Goal: Find specific page/section: Find specific page/section

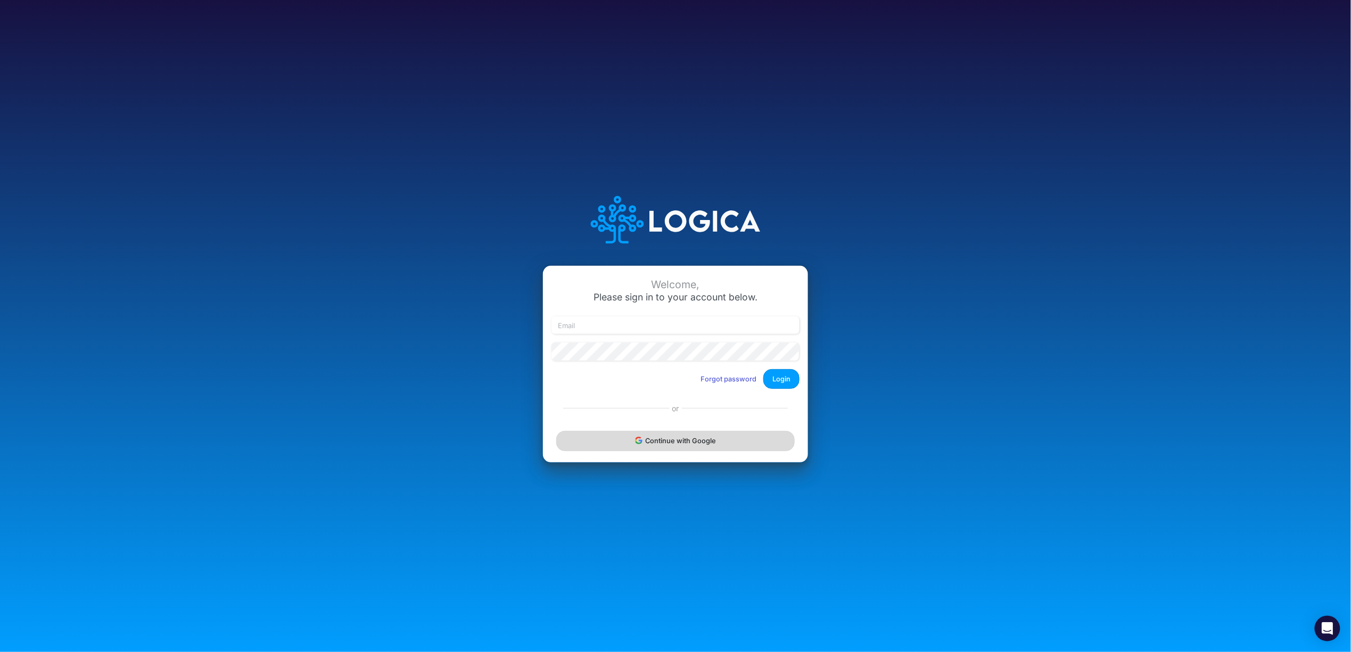
click at [698, 437] on button "Continue with Google" at bounding box center [675, 441] width 238 height 20
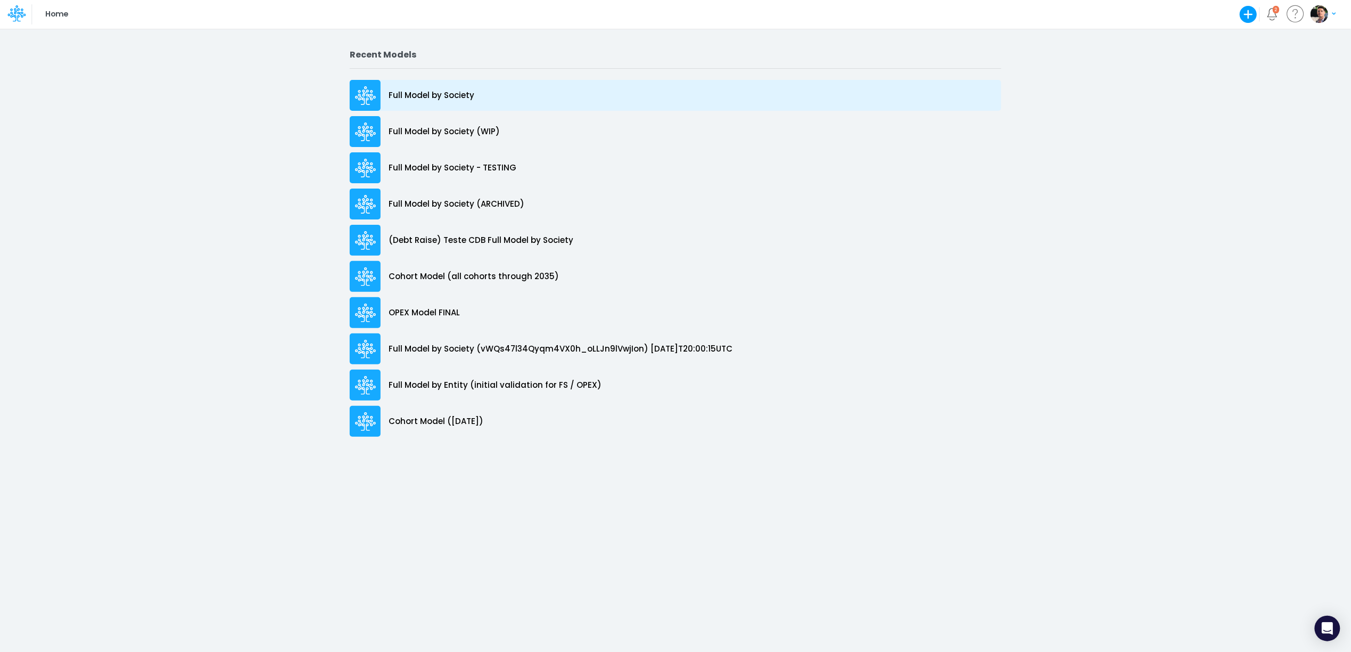
click at [444, 93] on p "Full Model by Society" at bounding box center [432, 95] width 86 height 12
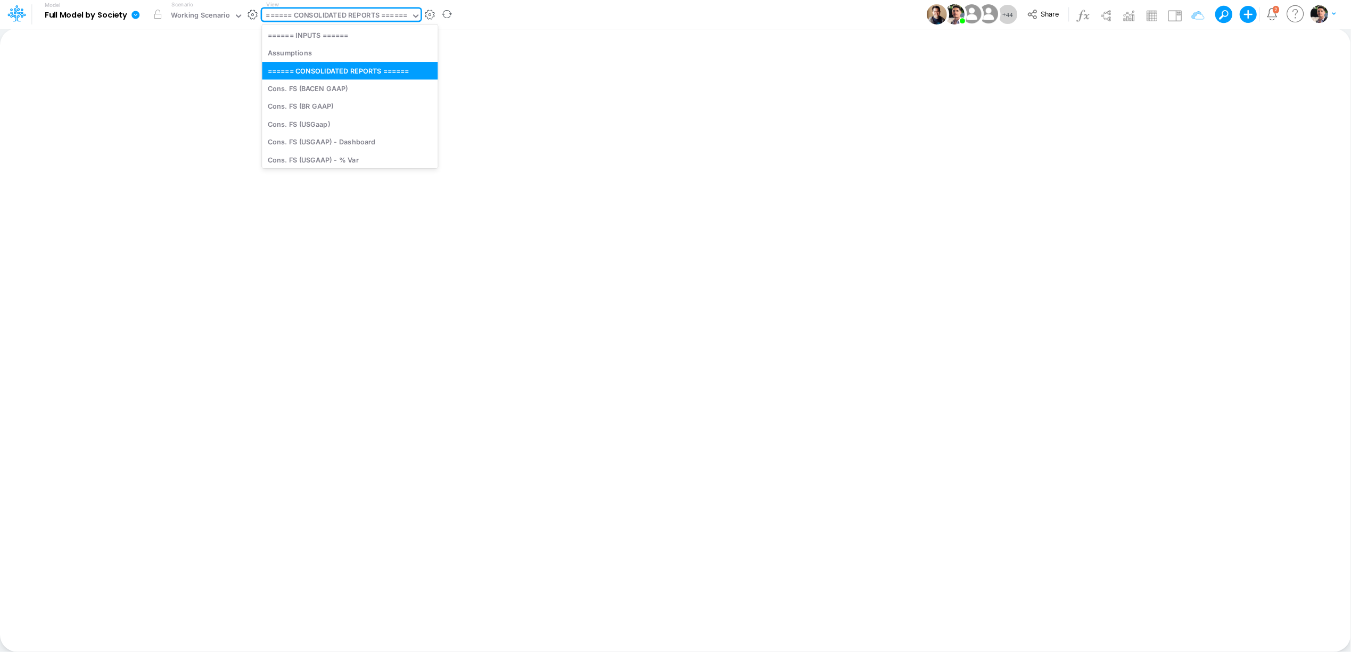
click at [358, 21] on div "====== CONSOLIDATED REPORTS ======" at bounding box center [336, 16] width 141 height 12
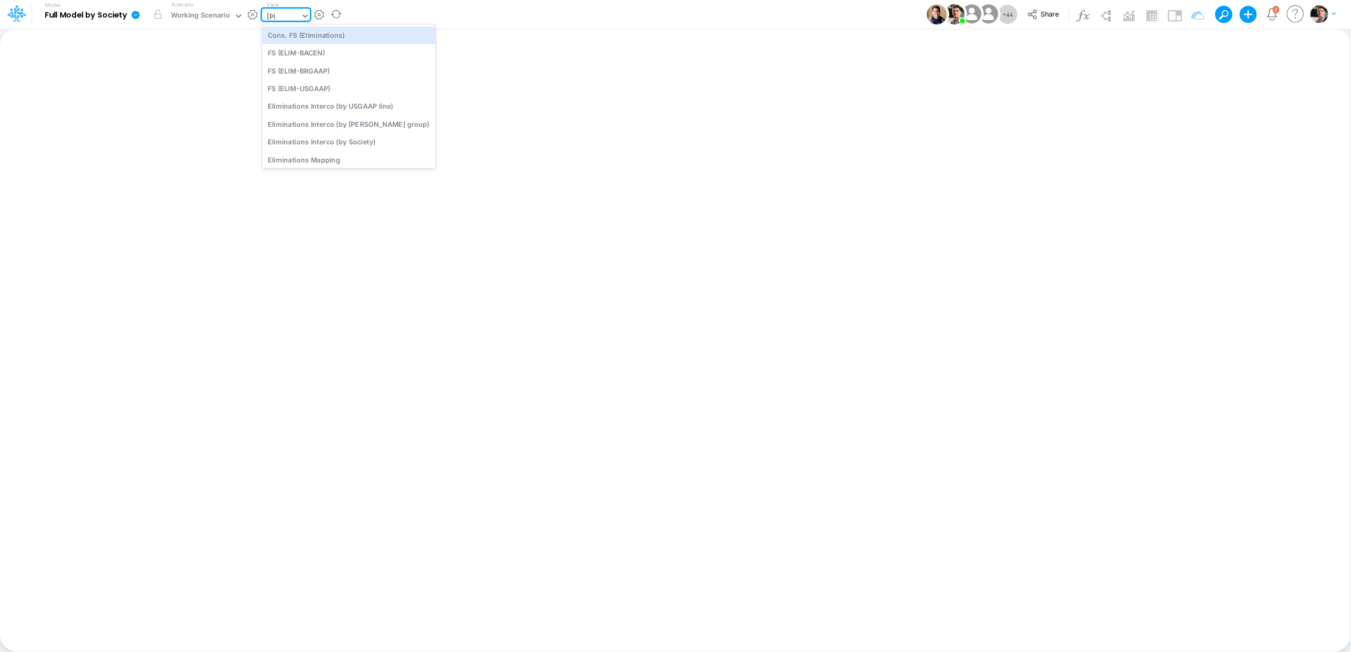
type input "elim"
click at [365, 88] on div "Eliminations Interco (by ELIM group)" at bounding box center [349, 87] width 174 height 18
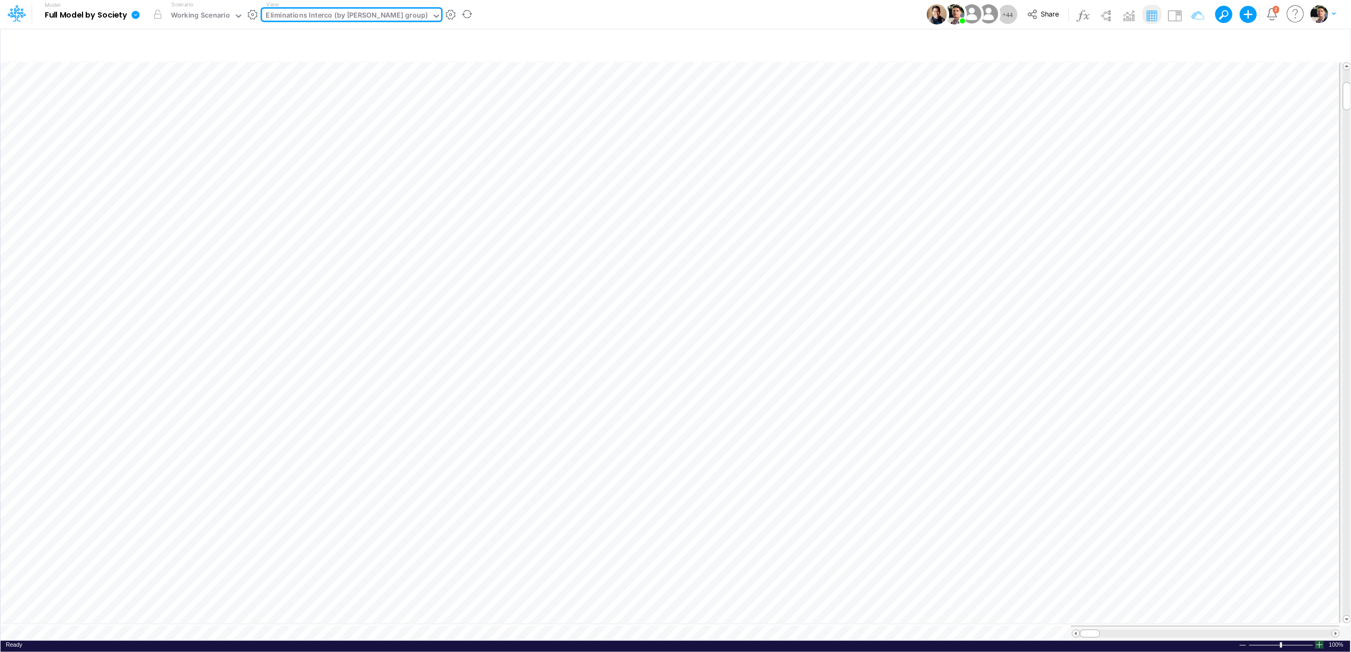
click at [1323, 641] on div at bounding box center [1319, 644] width 9 height 8
click at [1322, 640] on div at bounding box center [1319, 644] width 9 height 8
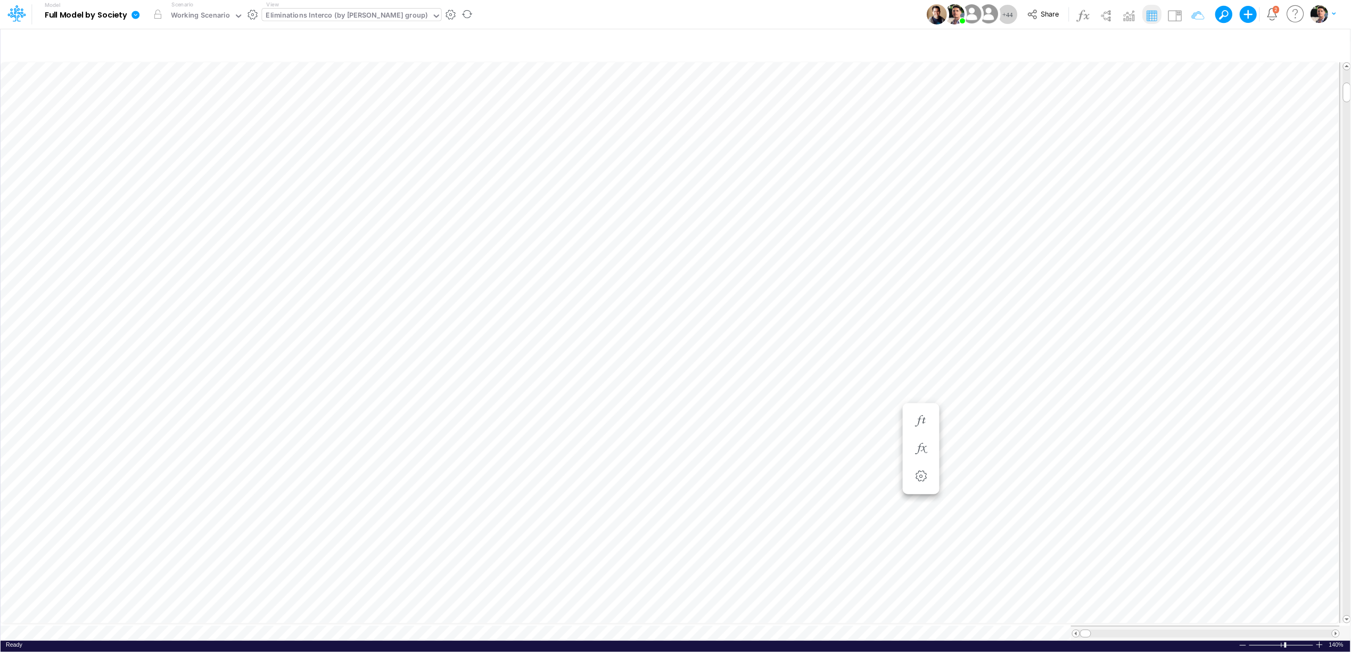
scroll to position [0, 1]
click at [317, 620] on span "Close" at bounding box center [329, 618] width 29 height 10
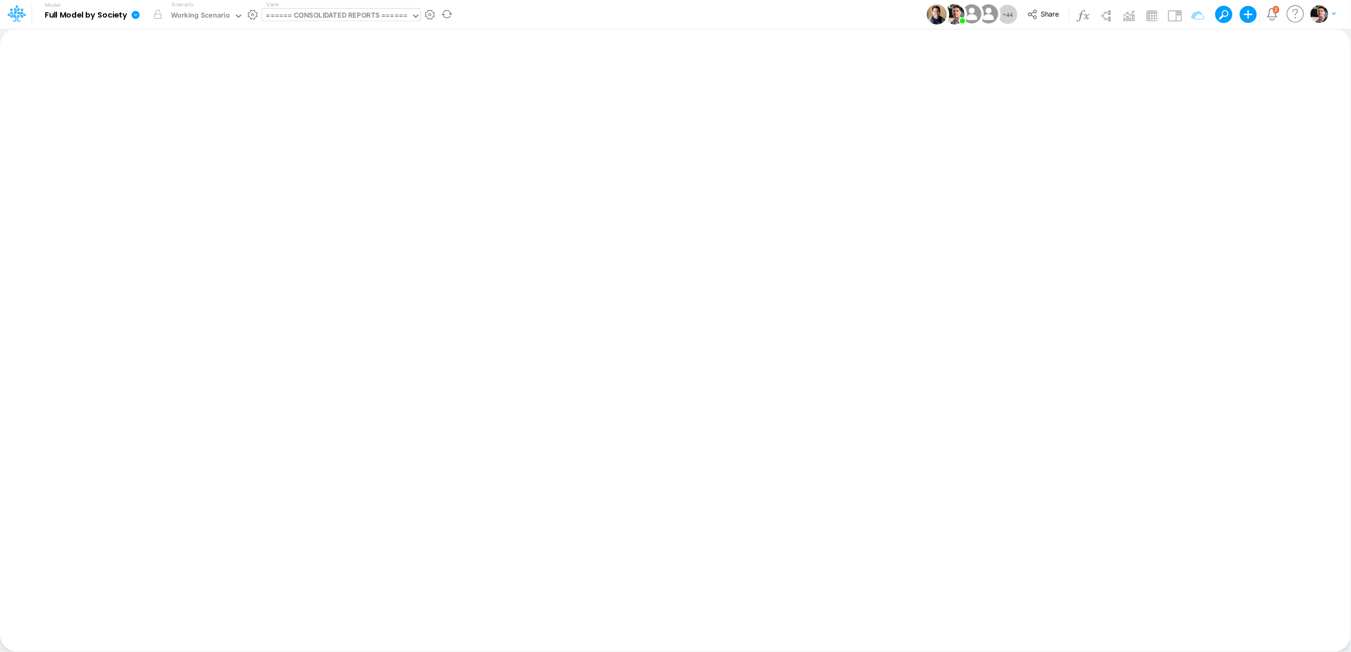
click at [357, 17] on div "====== CONSOLIDATED REPORTS ======" at bounding box center [336, 16] width 141 height 12
type input "dc by"
click at [300, 31] on div "DC by Vertical" at bounding box center [334, 35] width 144 height 18
type input "DC by Vertical"
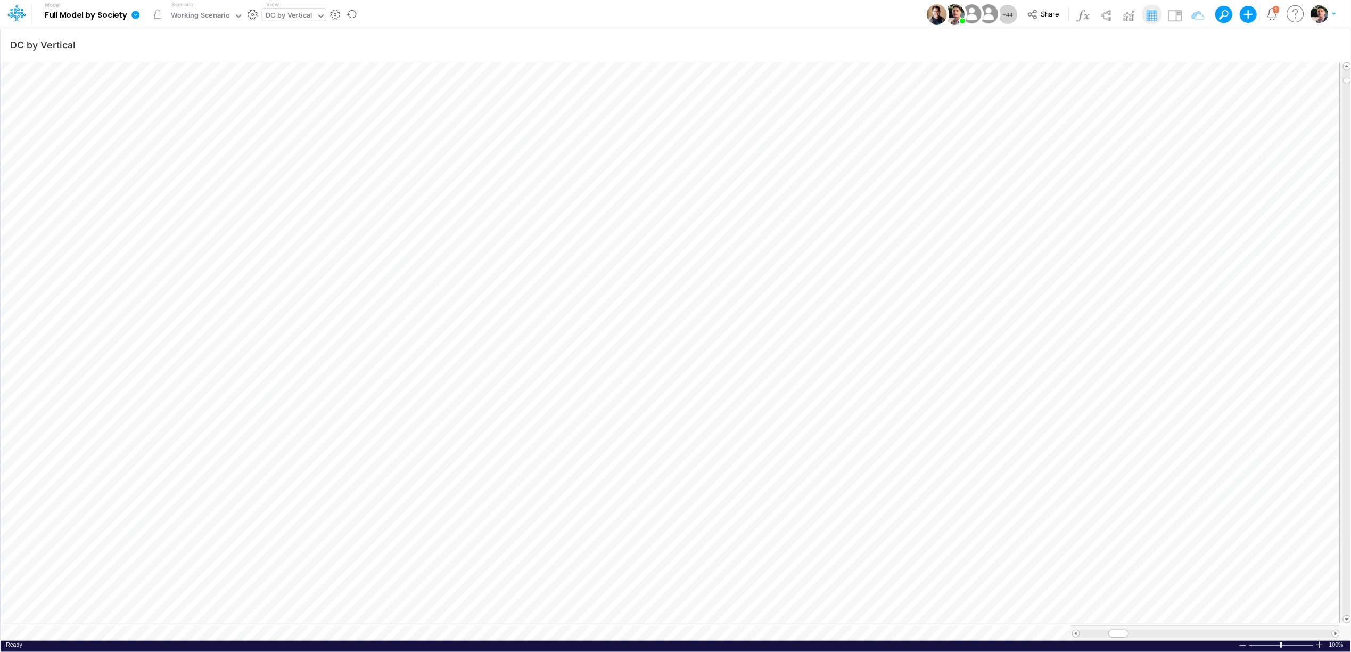
click at [1336, 630] on span at bounding box center [1335, 633] width 7 height 7
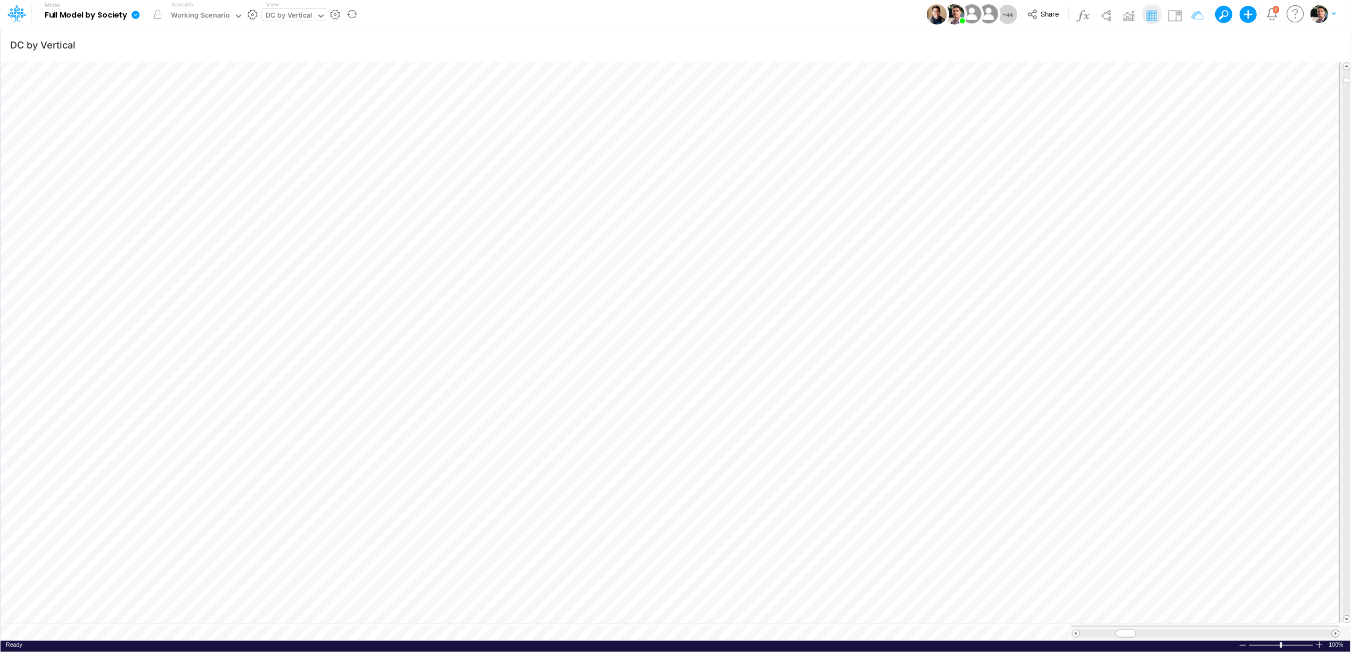
click at [1336, 630] on span at bounding box center [1335, 633] width 7 height 7
click at [1347, 616] on span at bounding box center [1347, 618] width 7 height 7
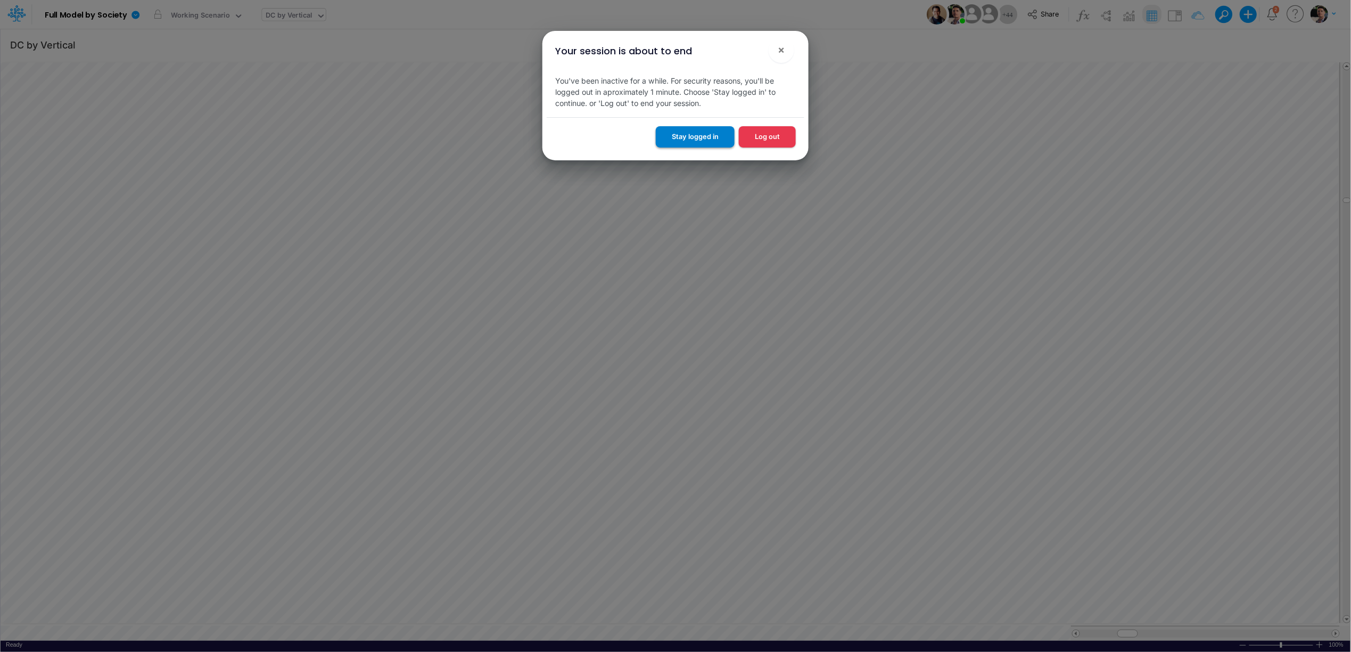
click at [703, 136] on button "Stay logged in" at bounding box center [695, 136] width 79 height 21
